Goal: Check status

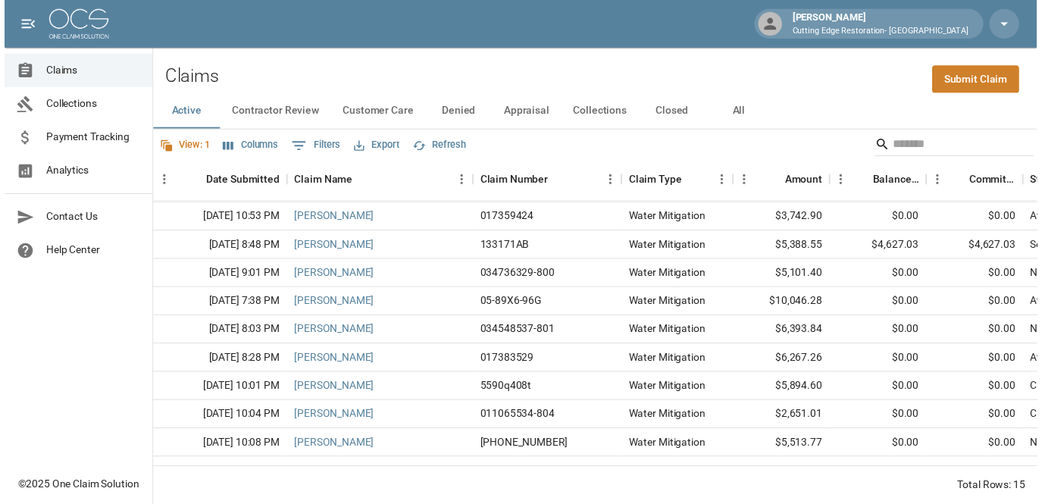
scroll to position [83, 0]
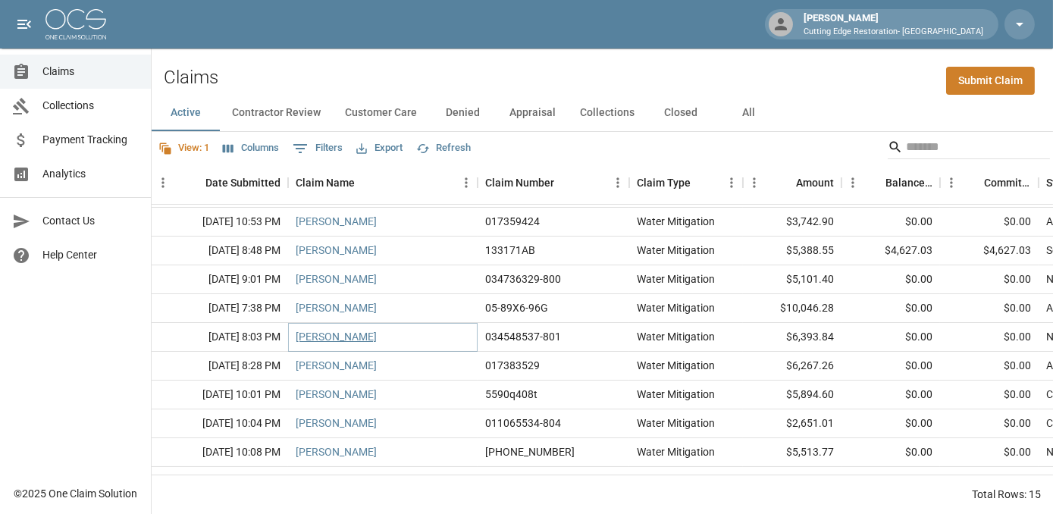
click at [353, 334] on link "[PERSON_NAME]" at bounding box center [336, 336] width 81 height 15
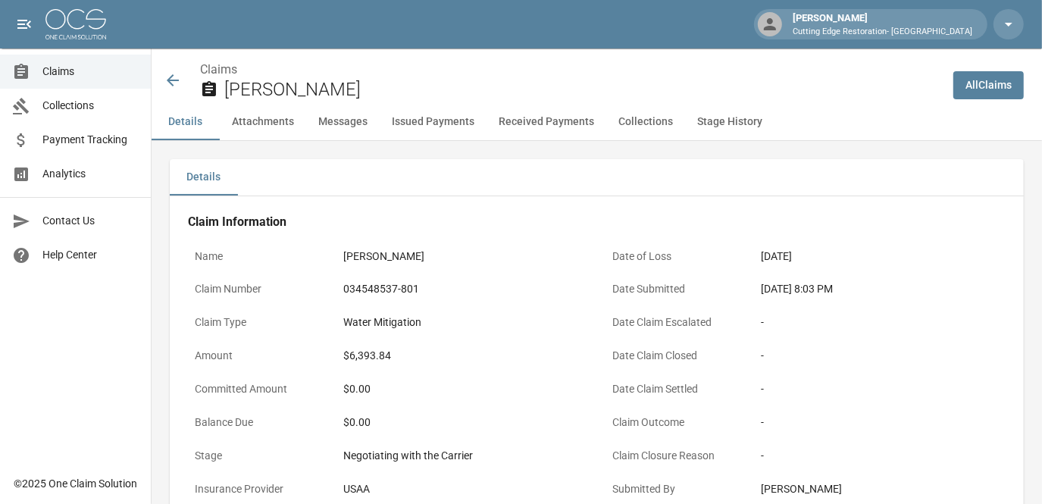
click at [171, 71] on div "Claims [PERSON_NAME]" at bounding box center [553, 81] width 778 height 40
click at [171, 76] on icon at bounding box center [173, 80] width 18 height 18
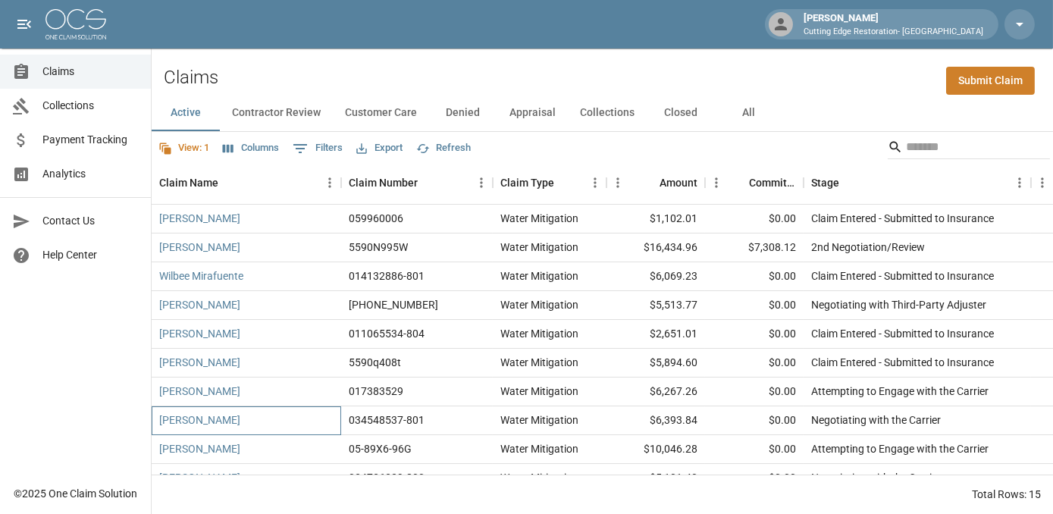
drag, startPoint x: 299, startPoint y: 420, endPoint x: 499, endPoint y: 409, distance: 200.5
click at [499, 409] on div "[PERSON_NAME] 034548537-801 Water Mitigation $6,393.84 $0.00 Negotiating with t…" at bounding box center [861, 420] width 1418 height 29
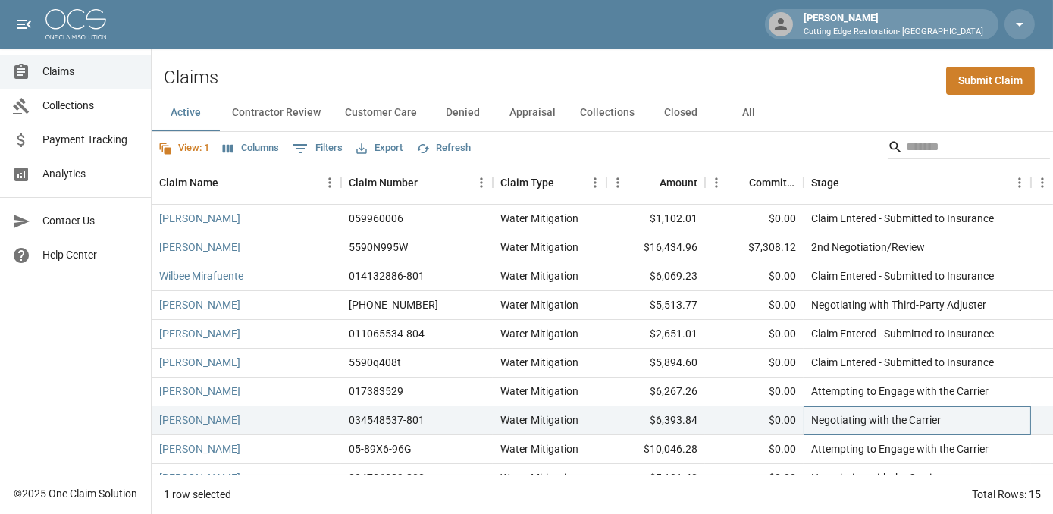
click at [814, 423] on div "Negotiating with the Carrier" at bounding box center [876, 419] width 130 height 15
click at [219, 425] on link "[PERSON_NAME]" at bounding box center [199, 419] width 81 height 15
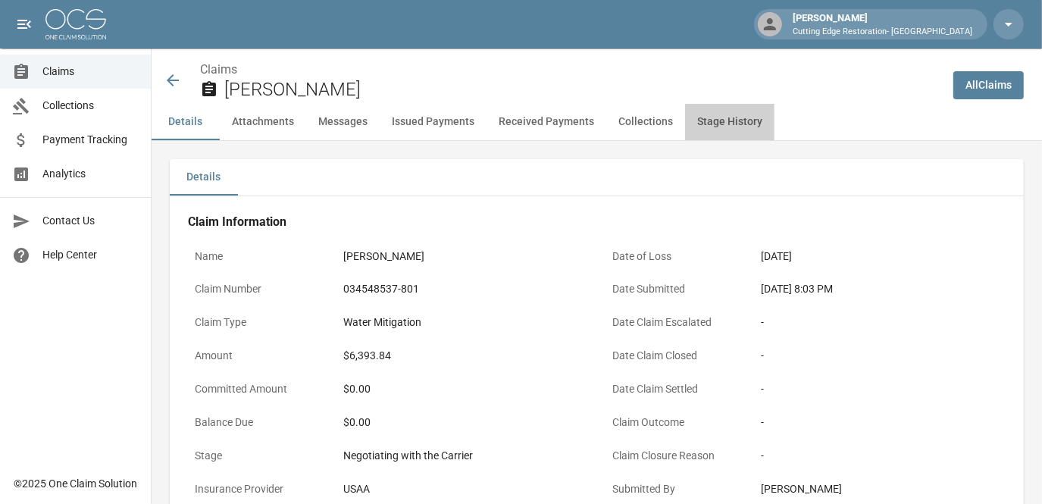
click at [710, 124] on button "Stage History" at bounding box center [729, 122] width 89 height 36
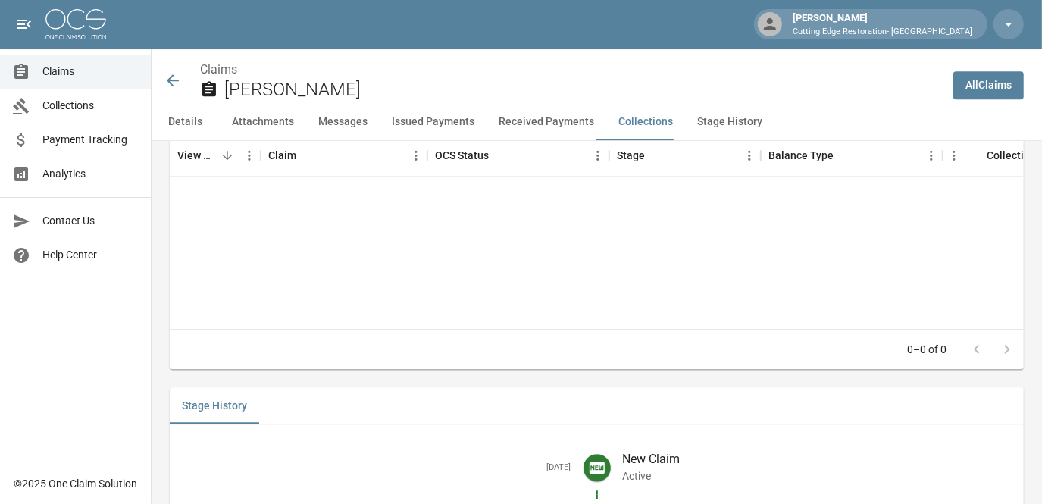
scroll to position [2634, 0]
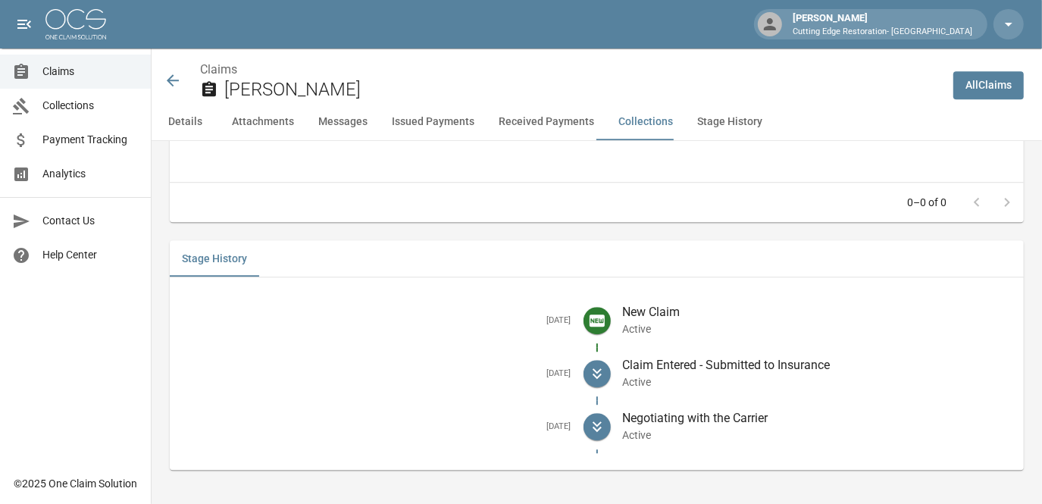
click at [588, 252] on div "Stage History" at bounding box center [597, 258] width 854 height 36
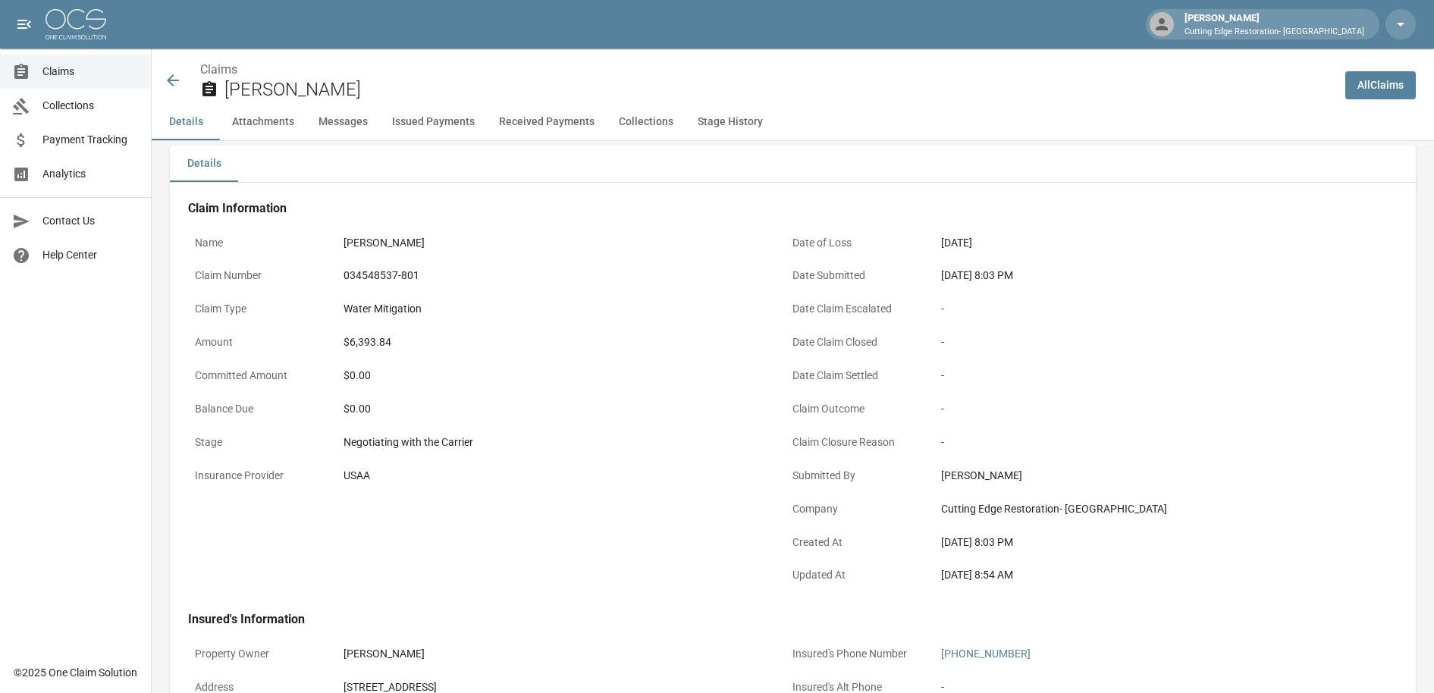
scroll to position [0, 0]
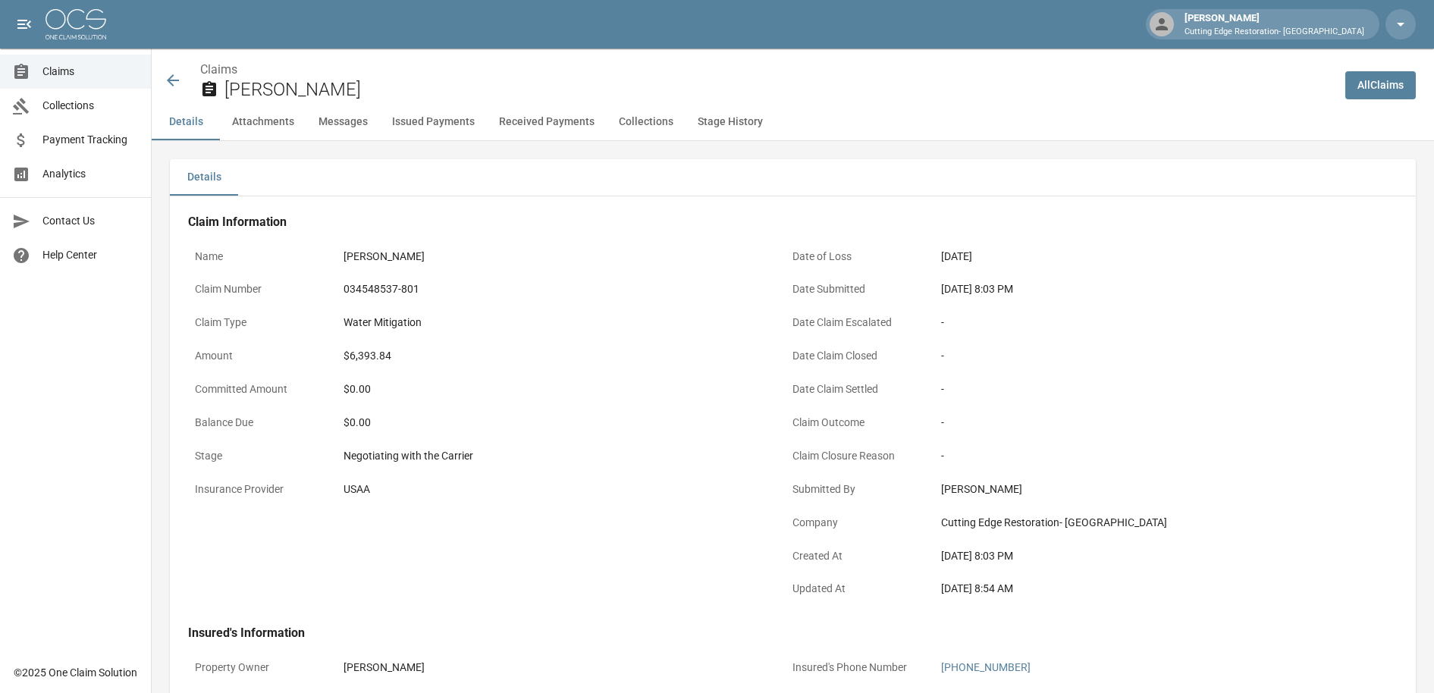
click at [743, 122] on button "Stage History" at bounding box center [729, 122] width 89 height 36
